Goal: Find specific page/section: Find specific page/section

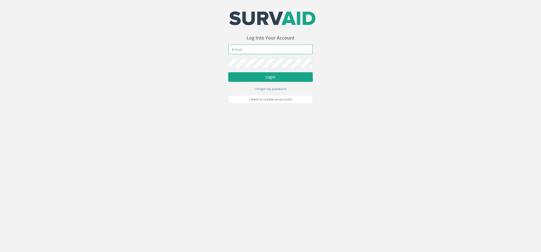
type input "[PERSON_NAME][EMAIL_ADDRESS][PERSON_NAME][DOMAIN_NAME]"
click at [205, 81] on button "Login" at bounding box center [270, 77] width 85 height 10
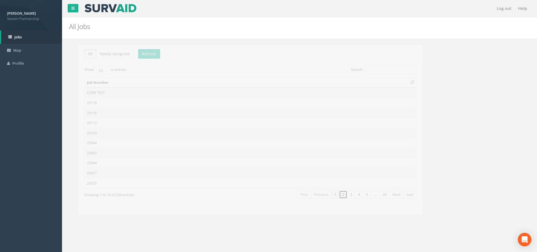
click at [205, 194] on link "2" at bounding box center [333, 194] width 8 height 8
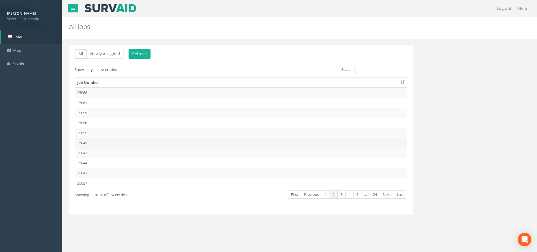
click at [106, 145] on td "25049" at bounding box center [241, 143] width 332 height 10
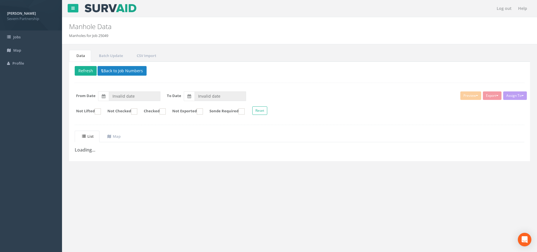
type input "[DATE]"
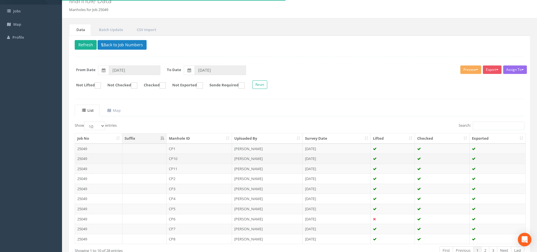
scroll to position [56, 0]
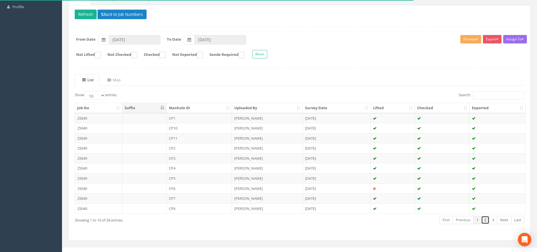
click at [205, 220] on link "2" at bounding box center [485, 220] width 8 height 8
click at [205, 222] on link "3" at bounding box center [493, 220] width 8 height 8
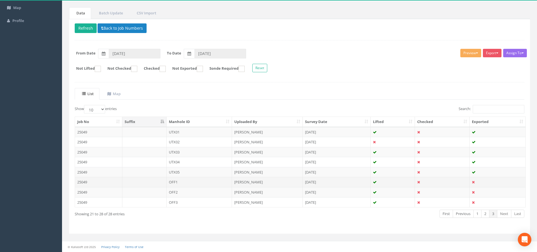
click at [181, 180] on td "OFF1" at bounding box center [200, 182] width 66 height 10
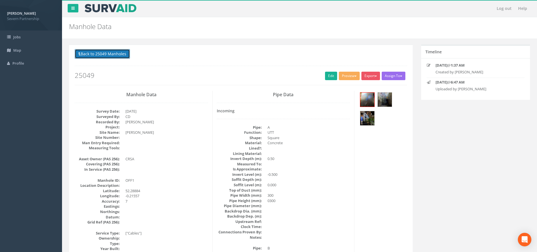
click at [101, 53] on button "Back to 25049 Manholes" at bounding box center [102, 54] width 55 height 10
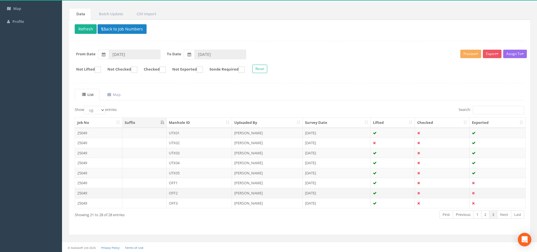
scroll to position [43, 0]
click at [205, 213] on link "2" at bounding box center [485, 213] width 8 height 8
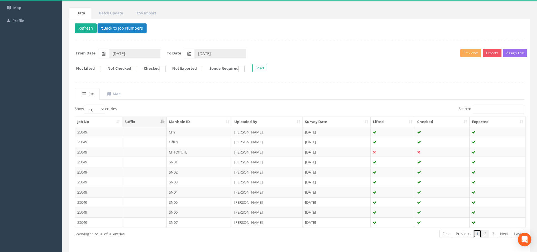
click at [205, 234] on link "1" at bounding box center [477, 233] width 8 height 8
click at [205, 235] on link "2" at bounding box center [485, 233] width 8 height 8
click at [205, 234] on link "3" at bounding box center [493, 233] width 8 height 8
